Goal: Information Seeking & Learning: Learn about a topic

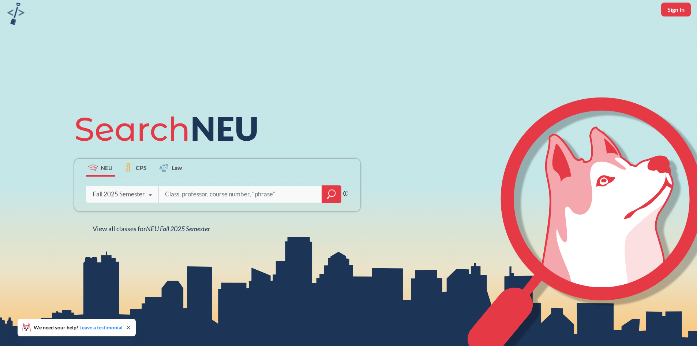
scroll to position [40, 0]
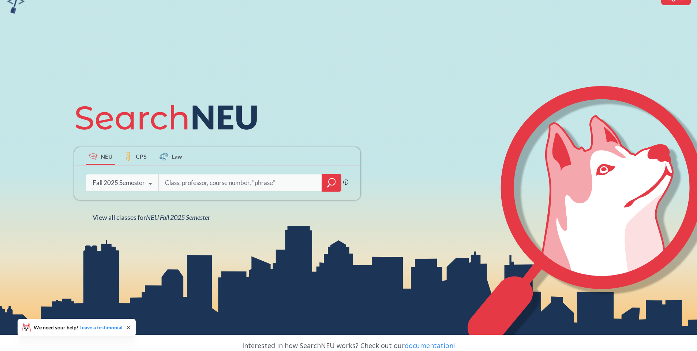
click at [126, 183] on div "Fall 2025 Semester" at bounding box center [119, 183] width 52 height 8
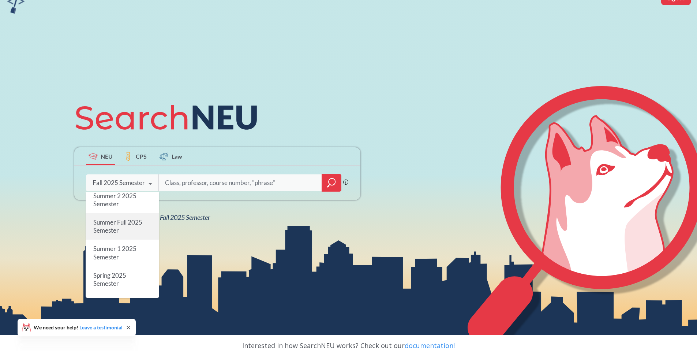
scroll to position [25, 0]
click at [119, 276] on span "Spring 2025 Semester" at bounding box center [109, 278] width 33 height 16
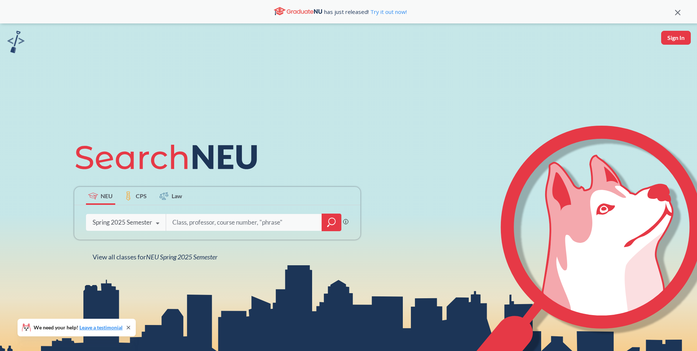
click at [127, 221] on div "Spring 2025 Semester" at bounding box center [123, 222] width 60 height 8
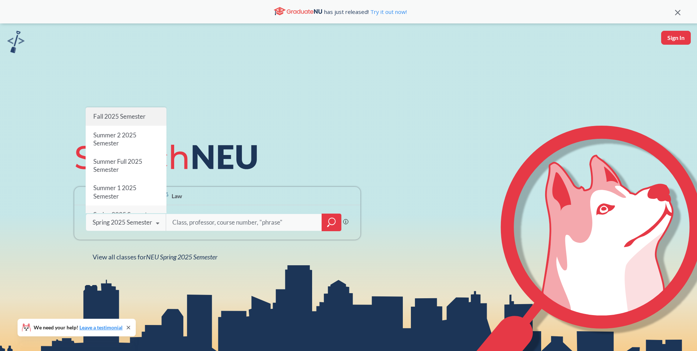
click at [148, 107] on div "Fall 2025 Semester" at bounding box center [126, 116] width 81 height 18
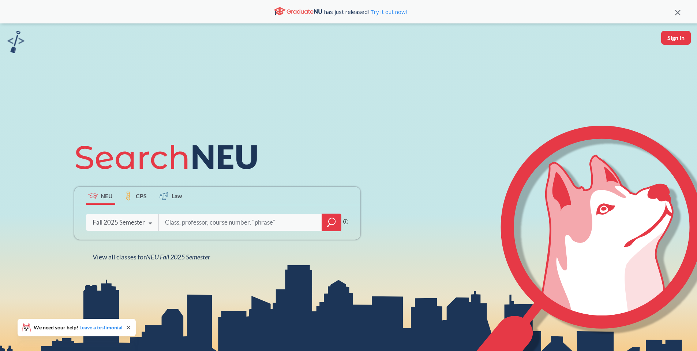
click at [192, 224] on input "search" at bounding box center [240, 222] width 152 height 15
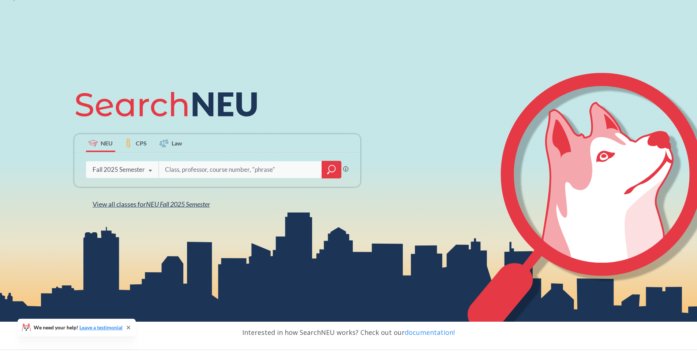
scroll to position [54, 0]
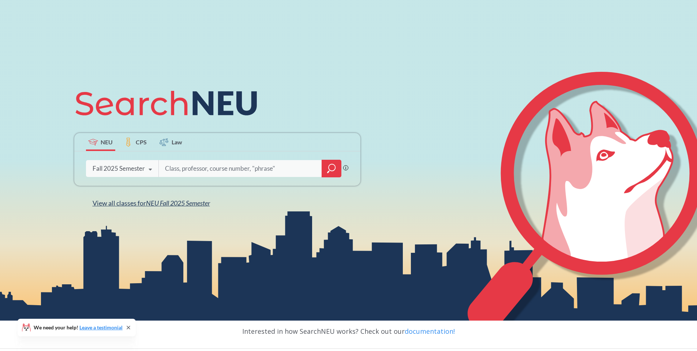
click at [184, 200] on span "NEU Fall 2025 Semester" at bounding box center [178, 203] width 64 height 8
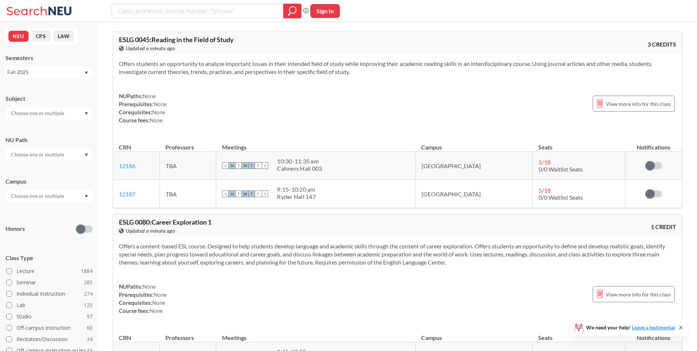
click at [53, 112] on input "text" at bounding box center [38, 113] width 62 height 9
type input "bu"
click at [60, 127] on div "BUSN ( 15 )" at bounding box center [51, 126] width 83 height 8
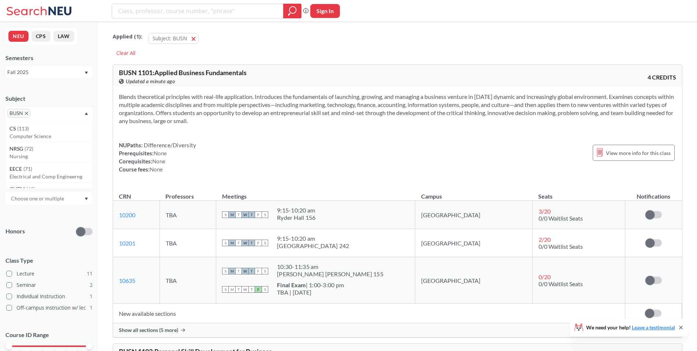
click at [51, 164] on div "Subject BUSN NU Path Campus Honors Class Type Lecture 11 Seminar 2 Individual I…" at bounding box center [48, 231] width 87 height 289
click at [52, 158] on input "text" at bounding box center [38, 157] width 62 height 9
click at [45, 152] on div at bounding box center [48, 157] width 87 height 12
click at [51, 193] on div at bounding box center [48, 198] width 87 height 12
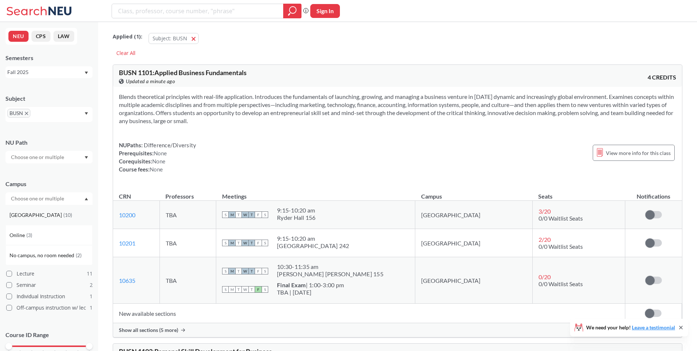
click at [50, 214] on div "[GEOGRAPHIC_DATA] ( 10 )" at bounding box center [51, 215] width 83 height 8
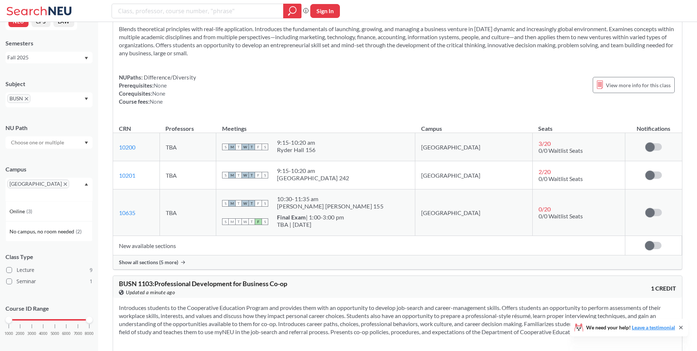
scroll to position [68, 0]
drag, startPoint x: 10, startPoint y: 312, endPoint x: 35, endPoint y: 312, distance: 24.5
click at [35, 317] on div "1000 2000 3000 4000 5000 6000 7000 8000" at bounding box center [49, 319] width 81 height 5
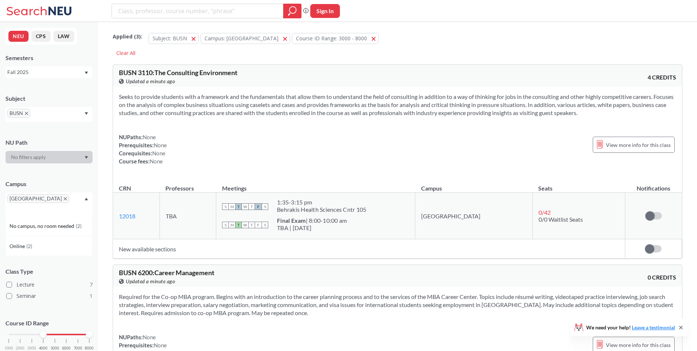
drag, startPoint x: 33, startPoint y: 328, endPoint x: 42, endPoint y: 328, distance: 9.2
click at [42, 331] on div at bounding box center [43, 334] width 7 height 7
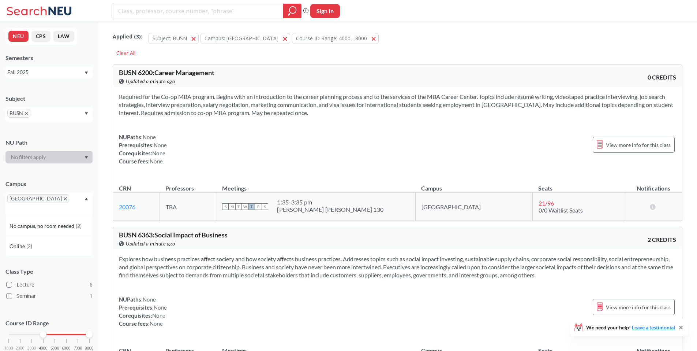
scroll to position [13, 0]
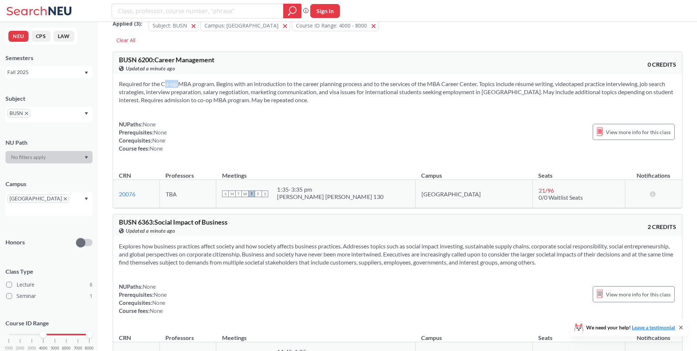
drag, startPoint x: 152, startPoint y: 84, endPoint x: 168, endPoint y: 91, distance: 17.4
click at [168, 89] on section "Required for the Co-op MBA program. Begins with an introduction to the career p…" at bounding box center [398, 92] width 558 height 24
click at [171, 96] on section "Required for the Co-op MBA program. Begins with an introduction to the career p…" at bounding box center [398, 92] width 558 height 24
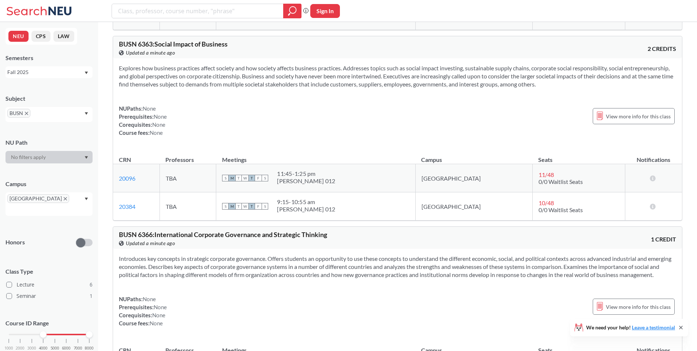
scroll to position [194, 0]
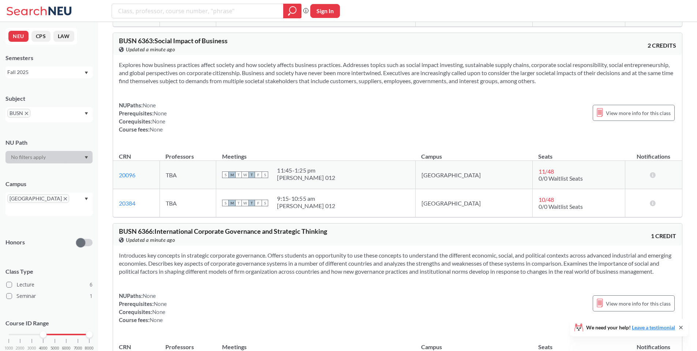
click at [182, 108] on div "NUPaths: None Prerequisites: None Corequisites: None Course fees: None View mor…" at bounding box center [398, 117] width 558 height 32
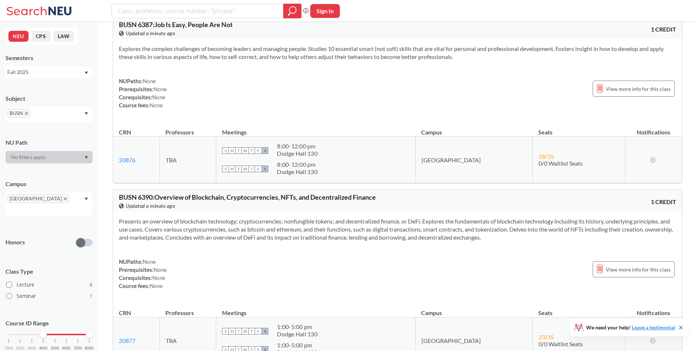
scroll to position [578, 0]
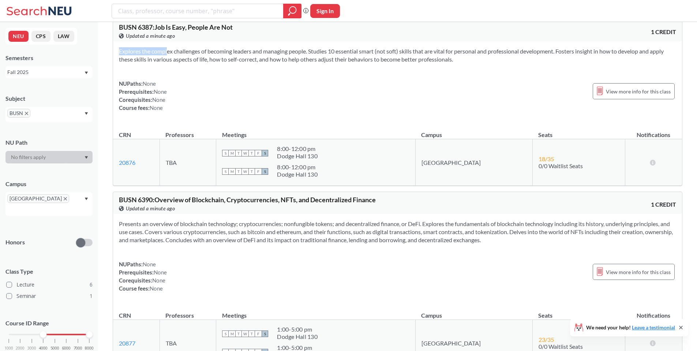
drag, startPoint x: 152, startPoint y: 62, endPoint x: 160, endPoint y: 72, distance: 12.8
click at [160, 72] on div "Explores the complex challenges of becoming leaders and managing people. Studie…" at bounding box center [397, 82] width 569 height 82
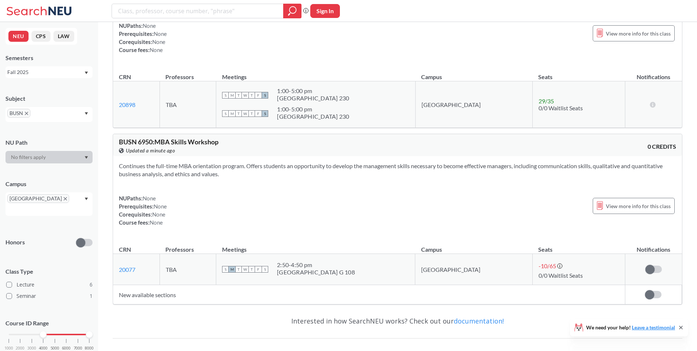
scroll to position [1077, 0]
